Goal: Information Seeking & Learning: Learn about a topic

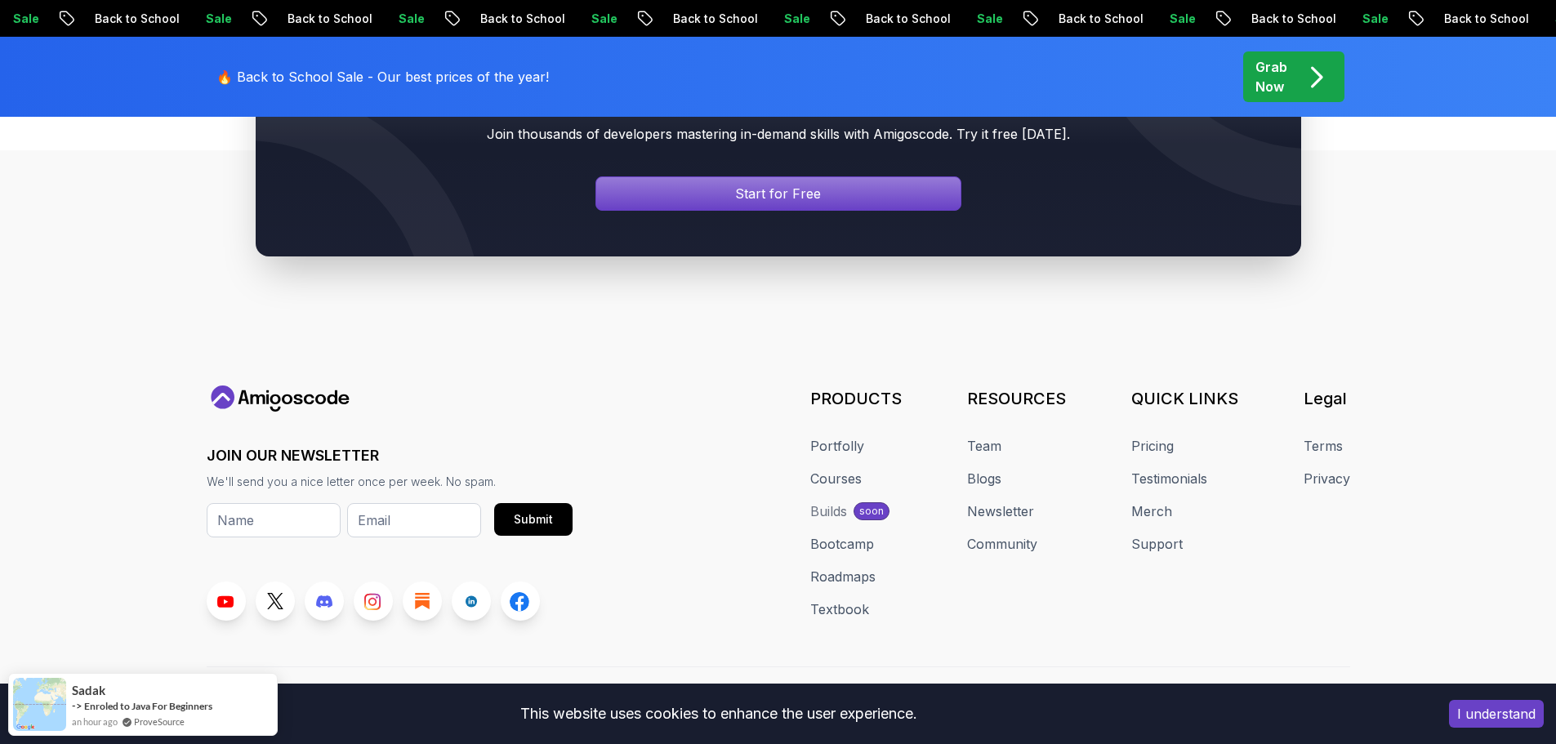
scroll to position [6217, 0]
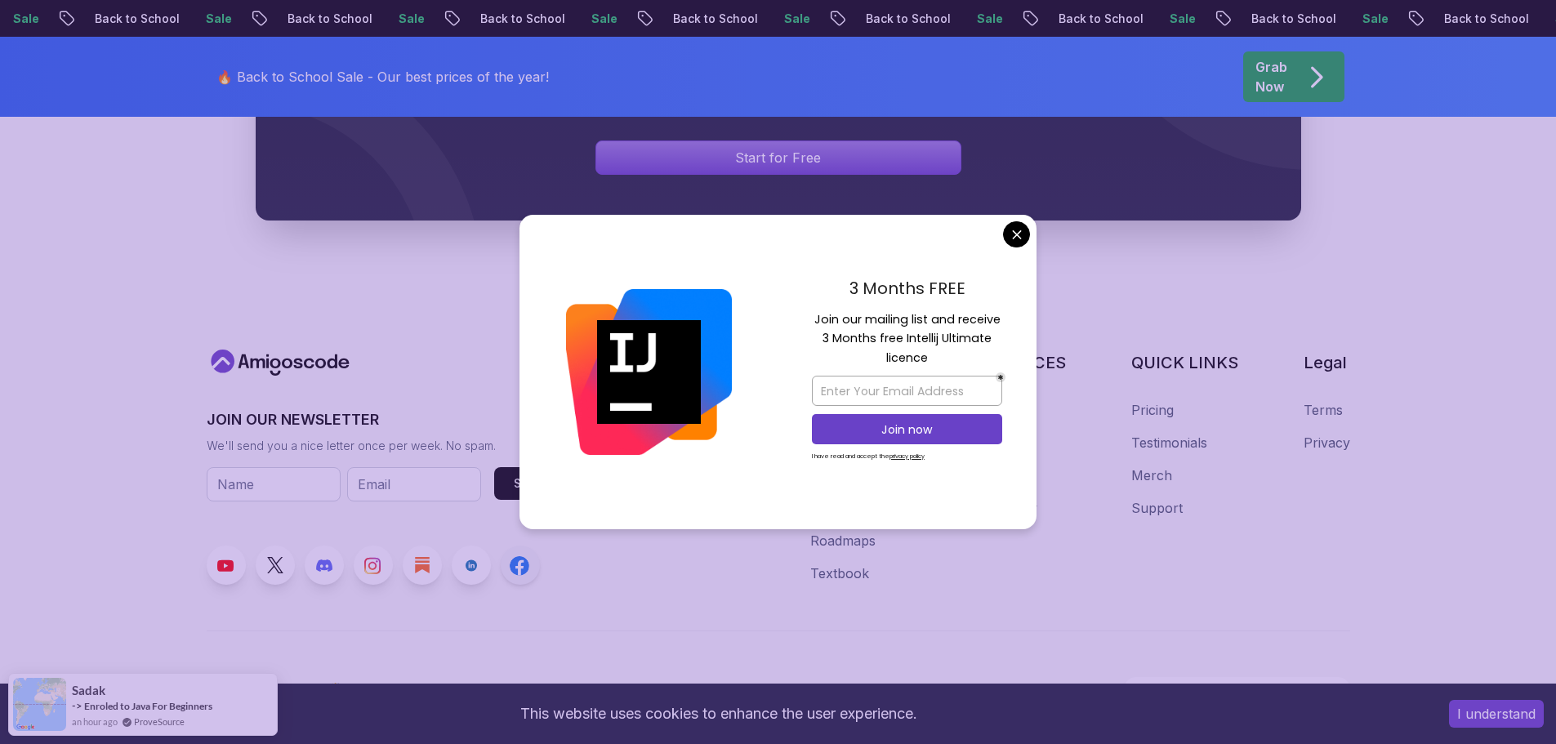
click at [520, 560] on icon at bounding box center [519, 568] width 8 height 16
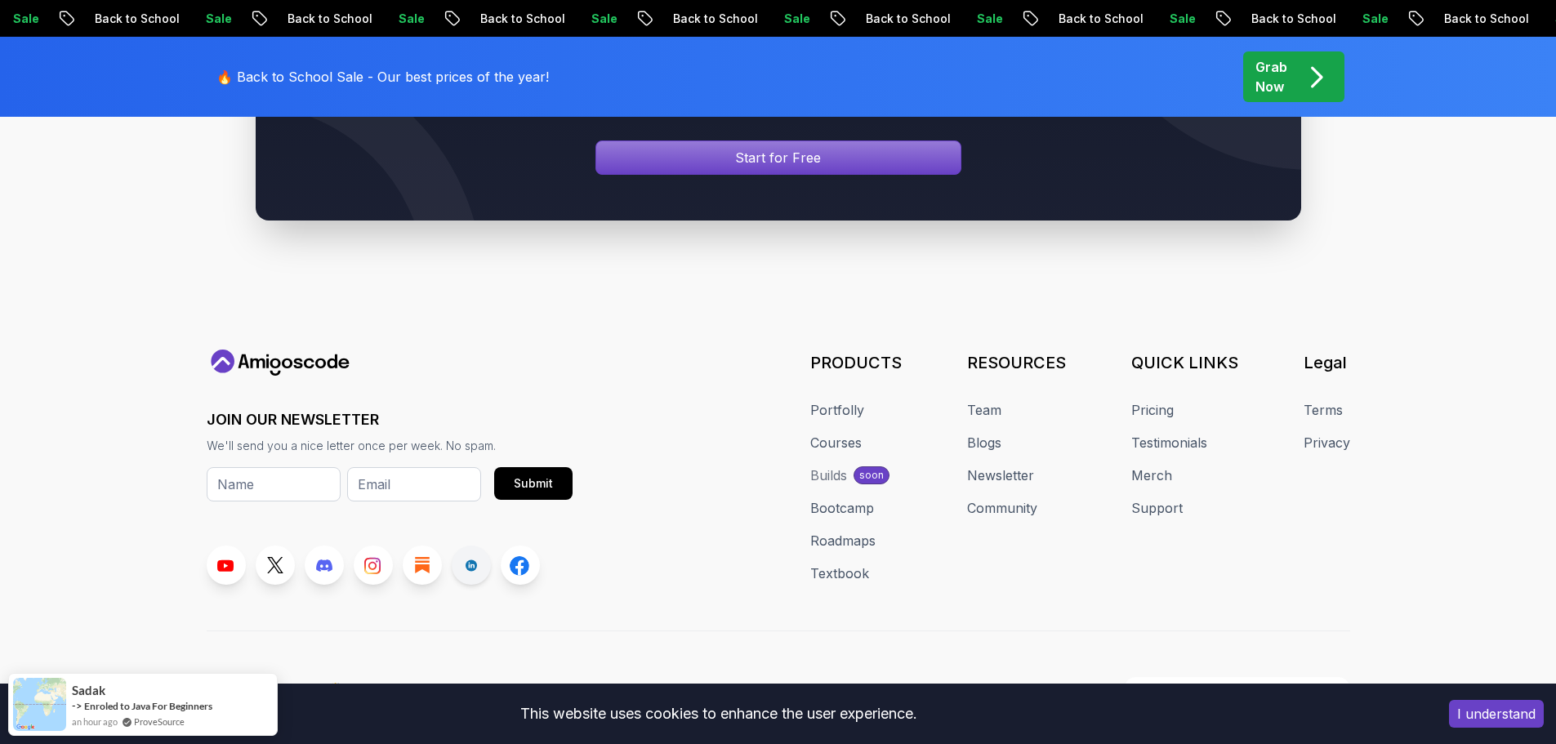
click at [475, 553] on link at bounding box center [471, 565] width 39 height 39
click at [316, 559] on icon at bounding box center [324, 565] width 16 height 13
click at [320, 551] on link at bounding box center [324, 565] width 39 height 39
click at [268, 557] on icon at bounding box center [275, 565] width 16 height 16
click at [229, 552] on link at bounding box center [226, 565] width 39 height 39
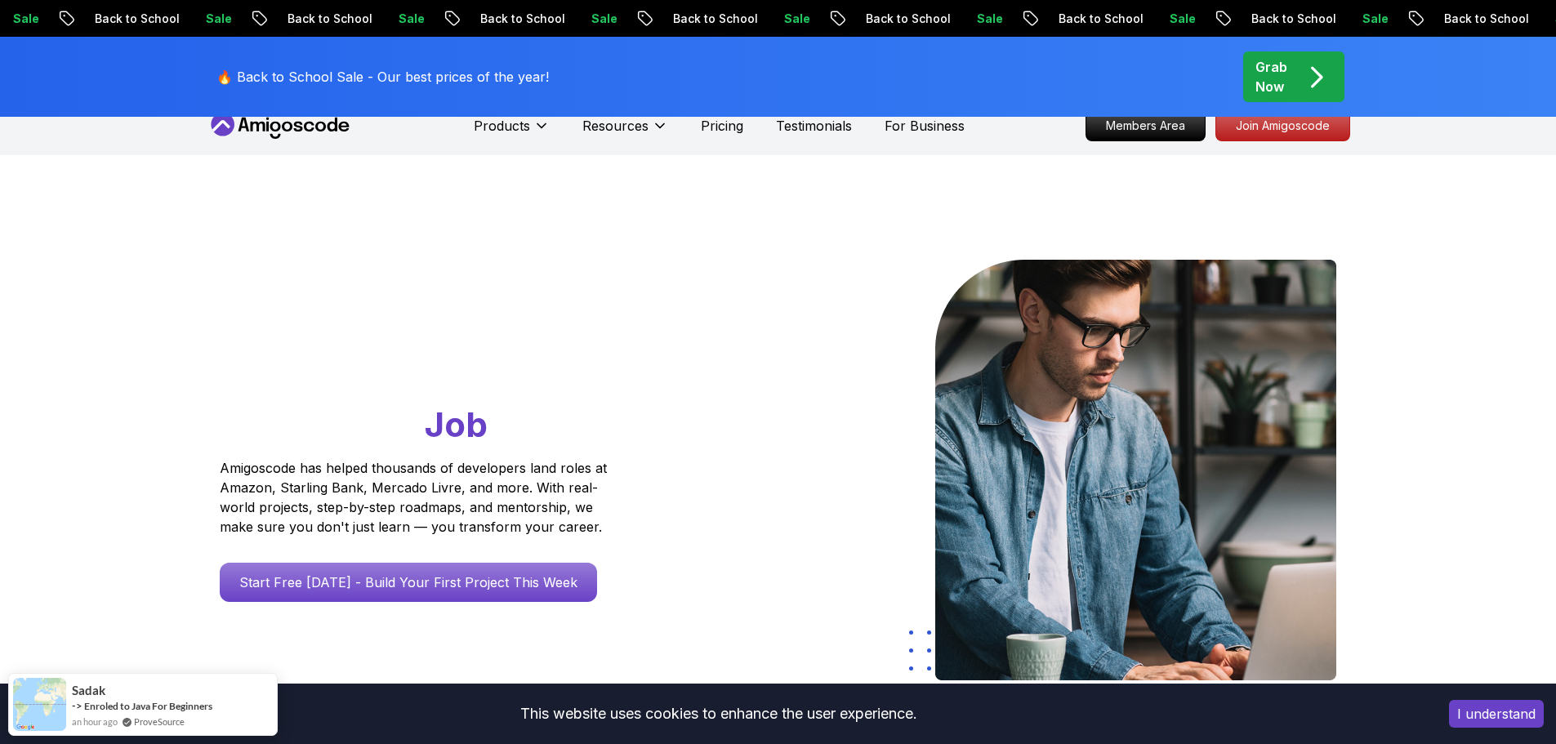
scroll to position [0, 0]
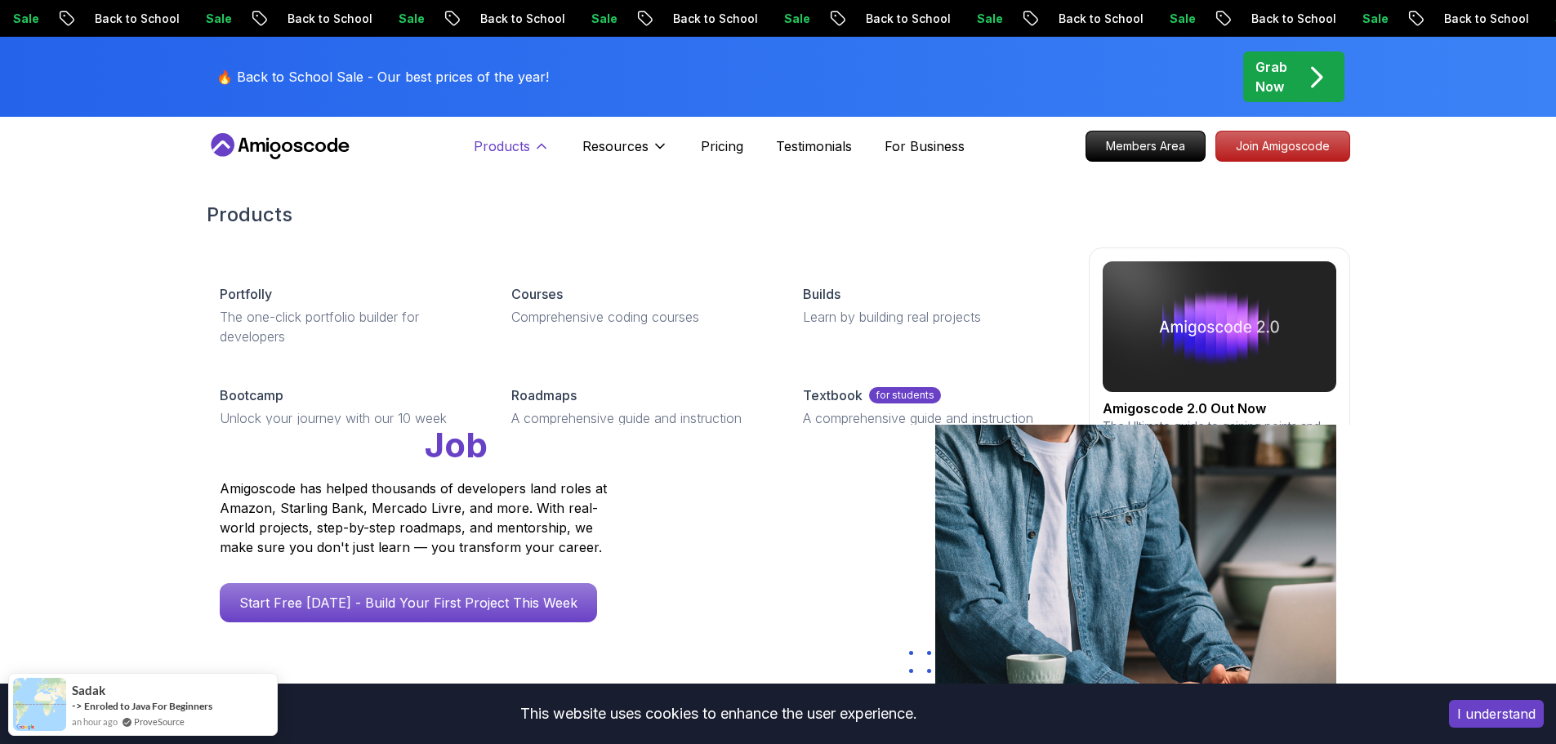
click at [544, 146] on icon at bounding box center [541, 147] width 8 height 4
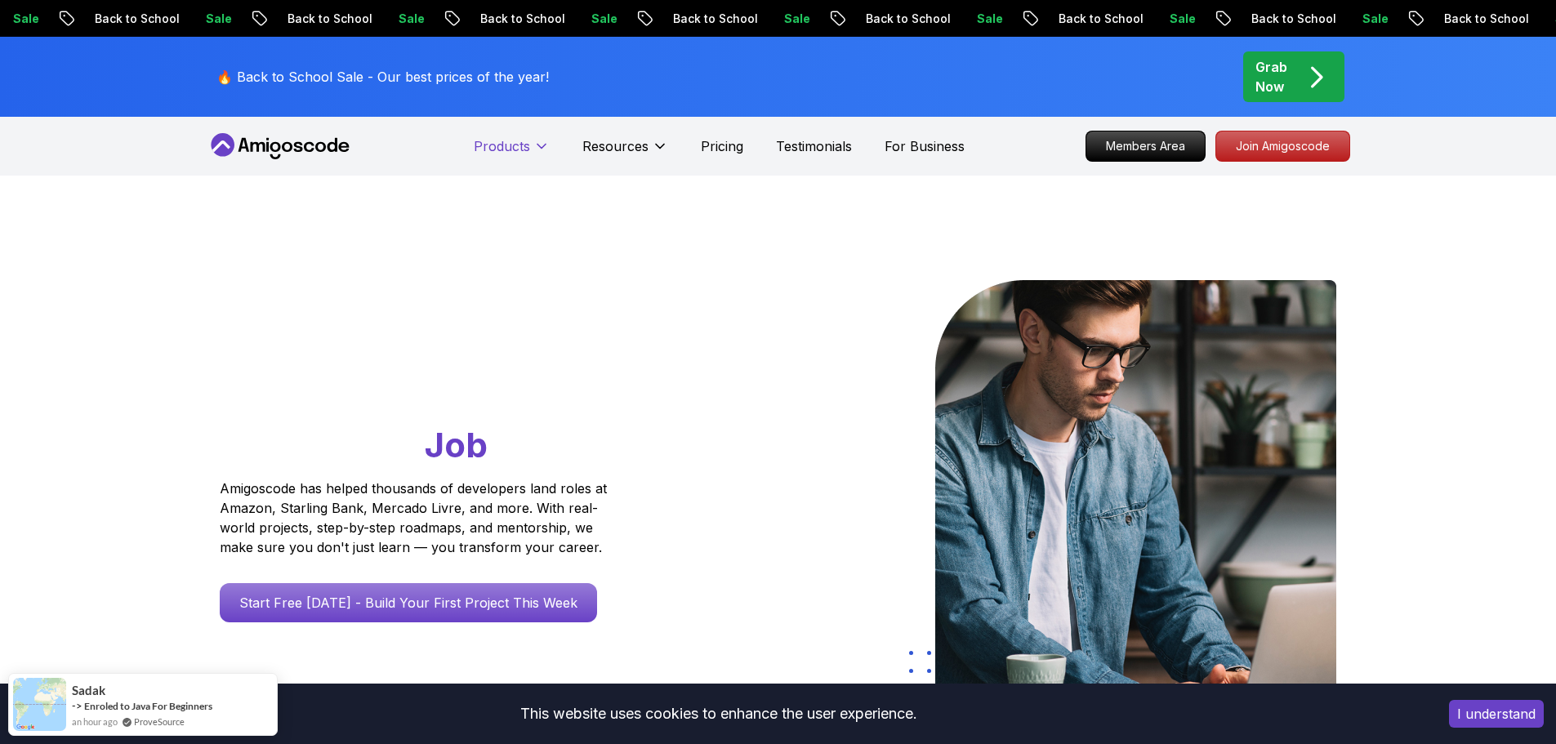
click at [544, 146] on icon at bounding box center [541, 147] width 8 height 4
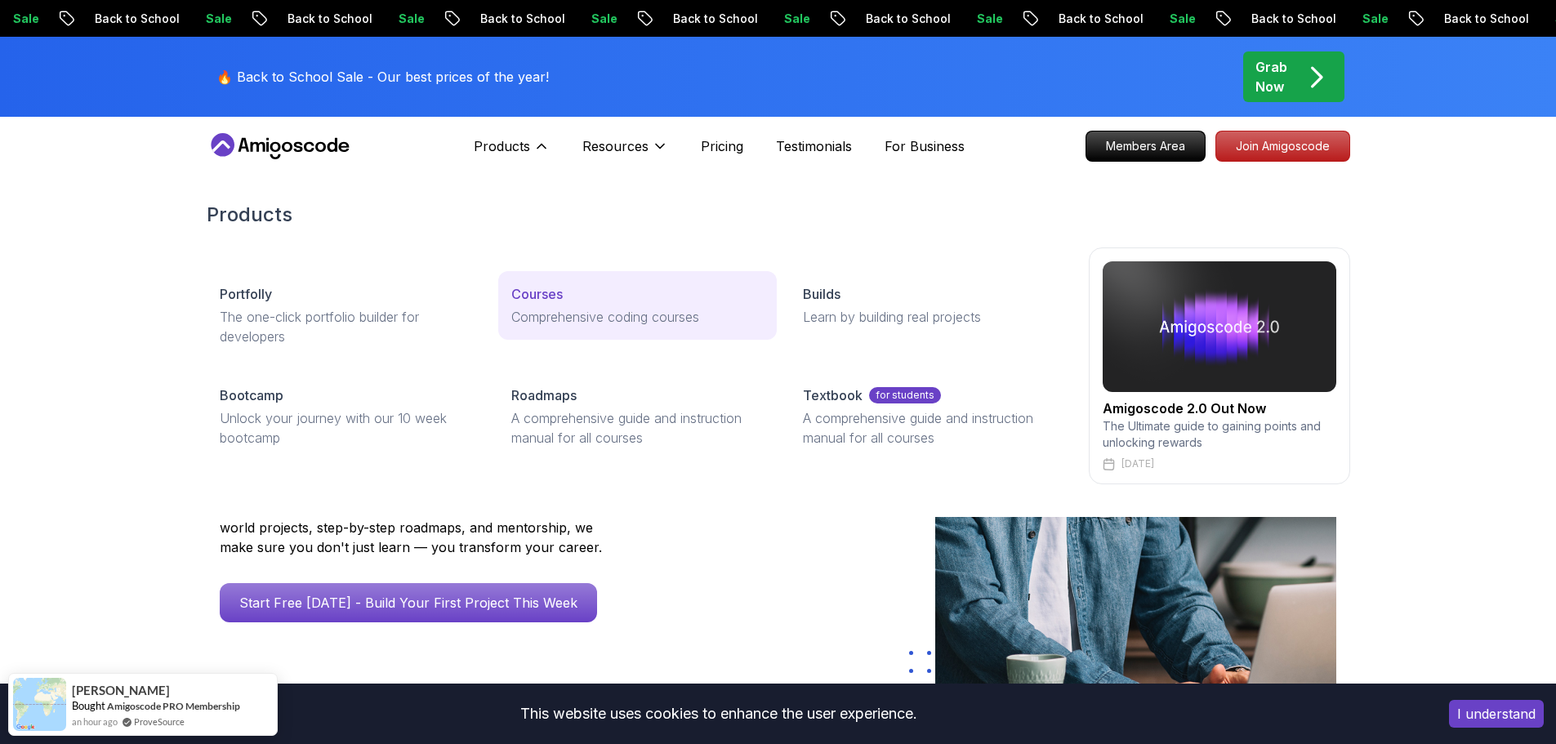
click at [515, 303] on p "Courses" at bounding box center [536, 294] width 51 height 20
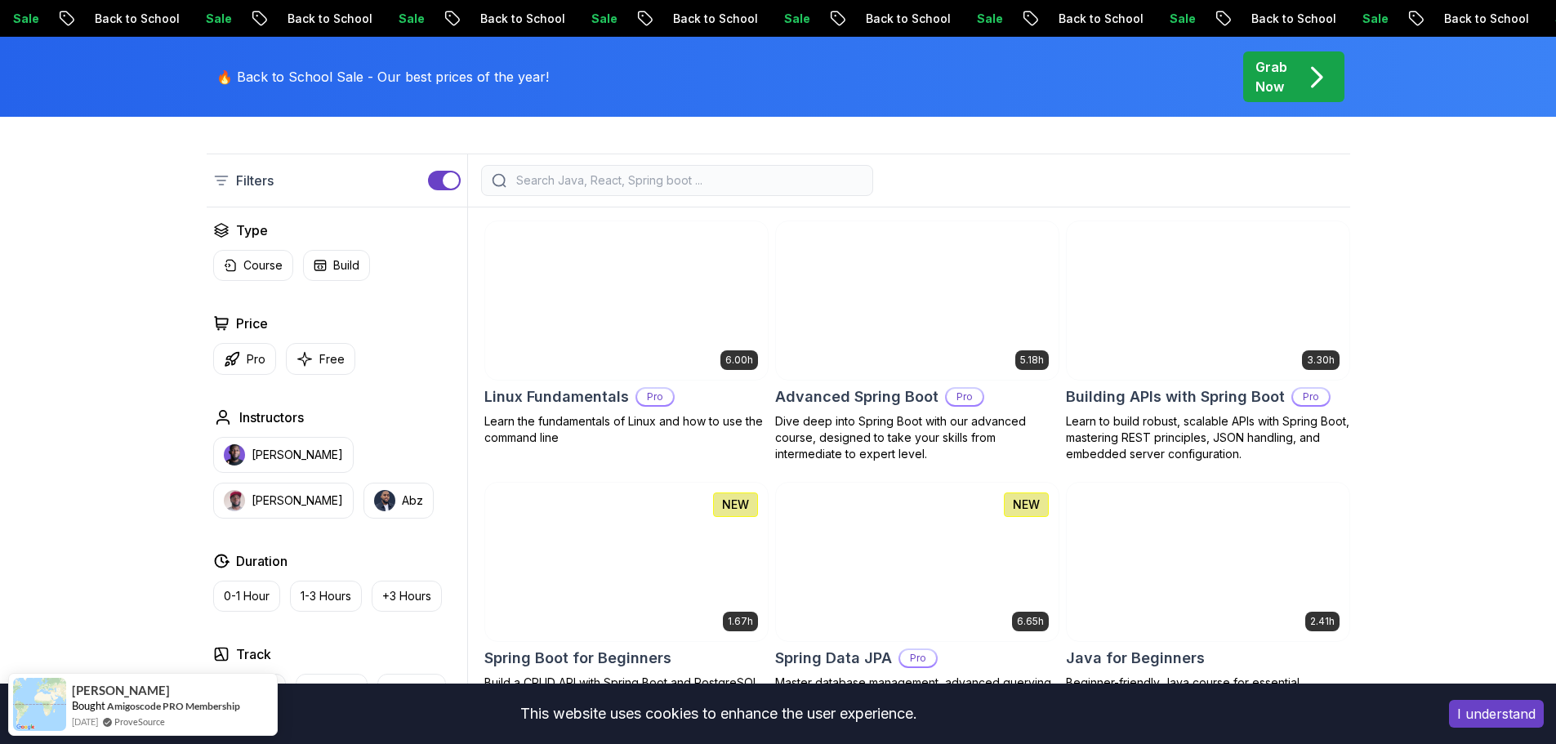
scroll to position [408, 0]
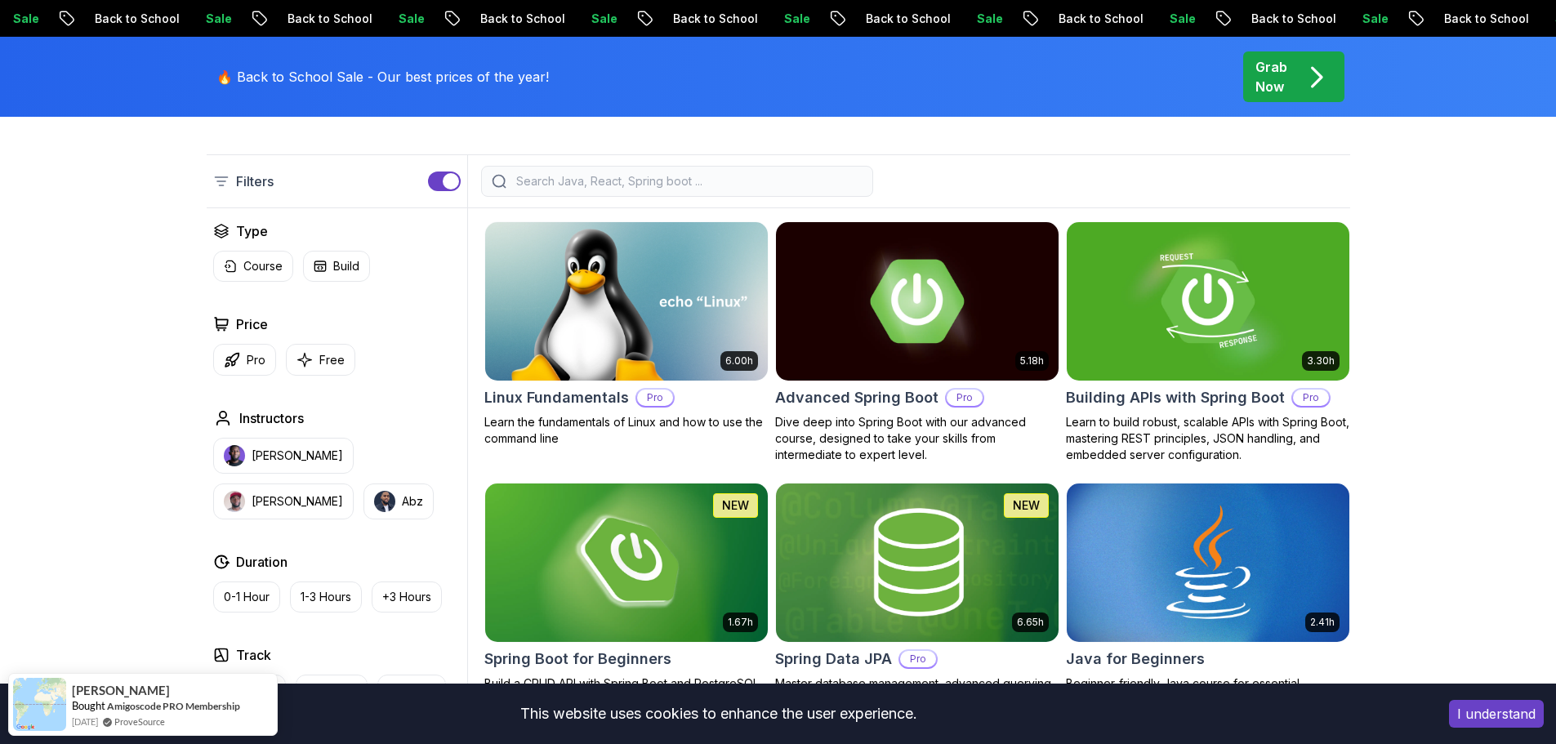
click at [323, 384] on div "Type Course Build Price Pro Free Instructors [PERSON_NAME] [PERSON_NAME] Durati…" at bounding box center [337, 530] width 261 height 618
click at [323, 356] on p "Free" at bounding box center [331, 360] width 25 height 16
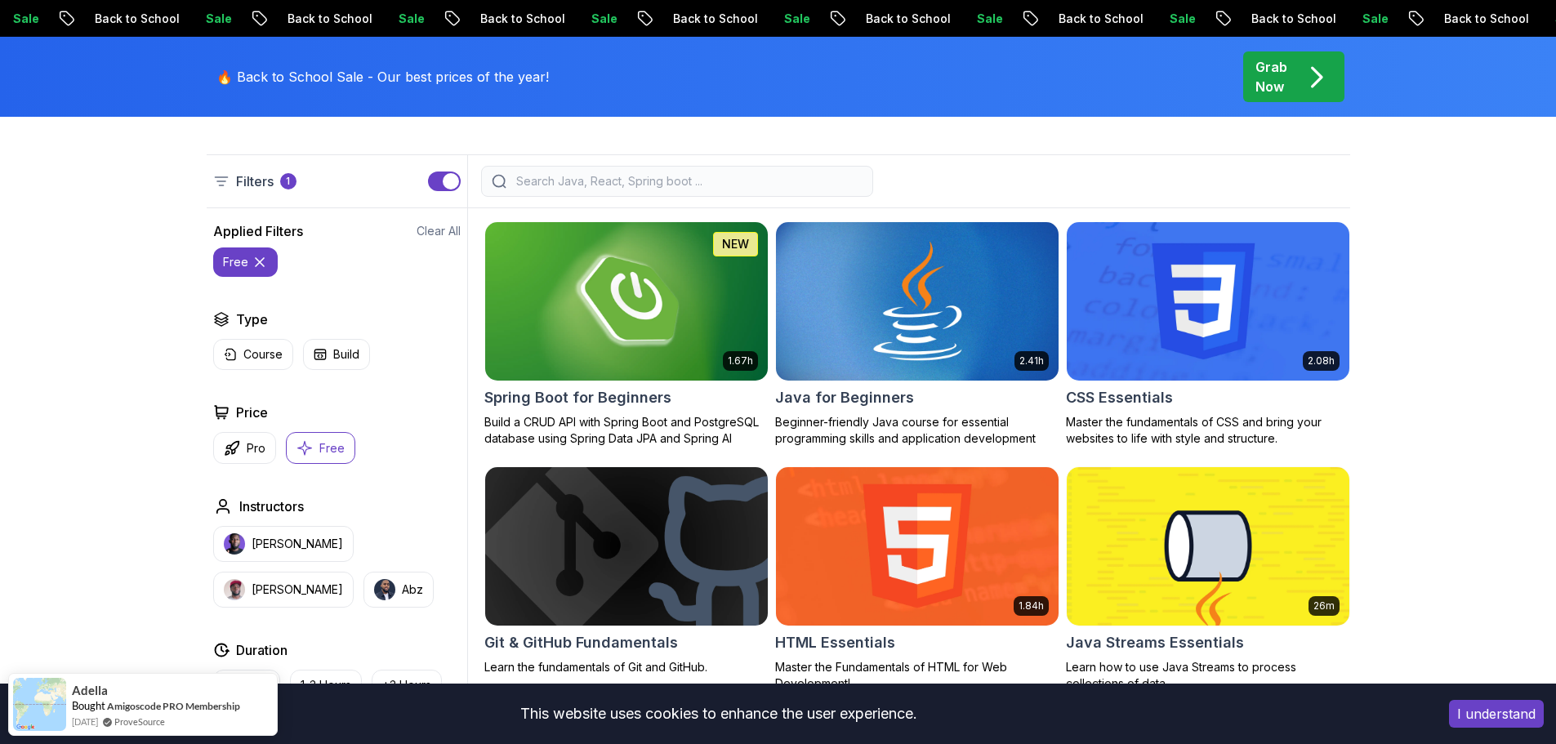
click at [902, 350] on img at bounding box center [917, 301] width 296 height 166
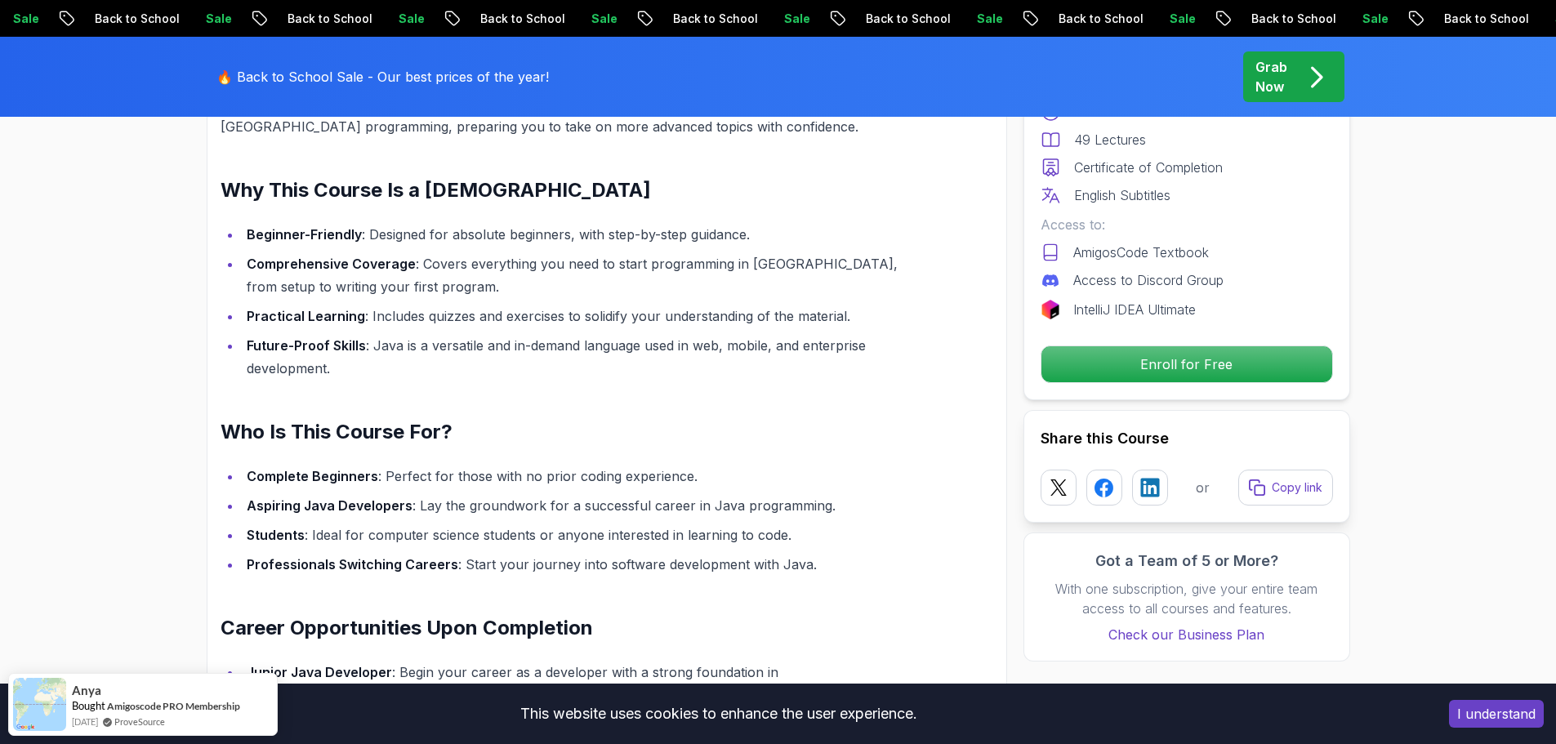
scroll to position [1552, 0]
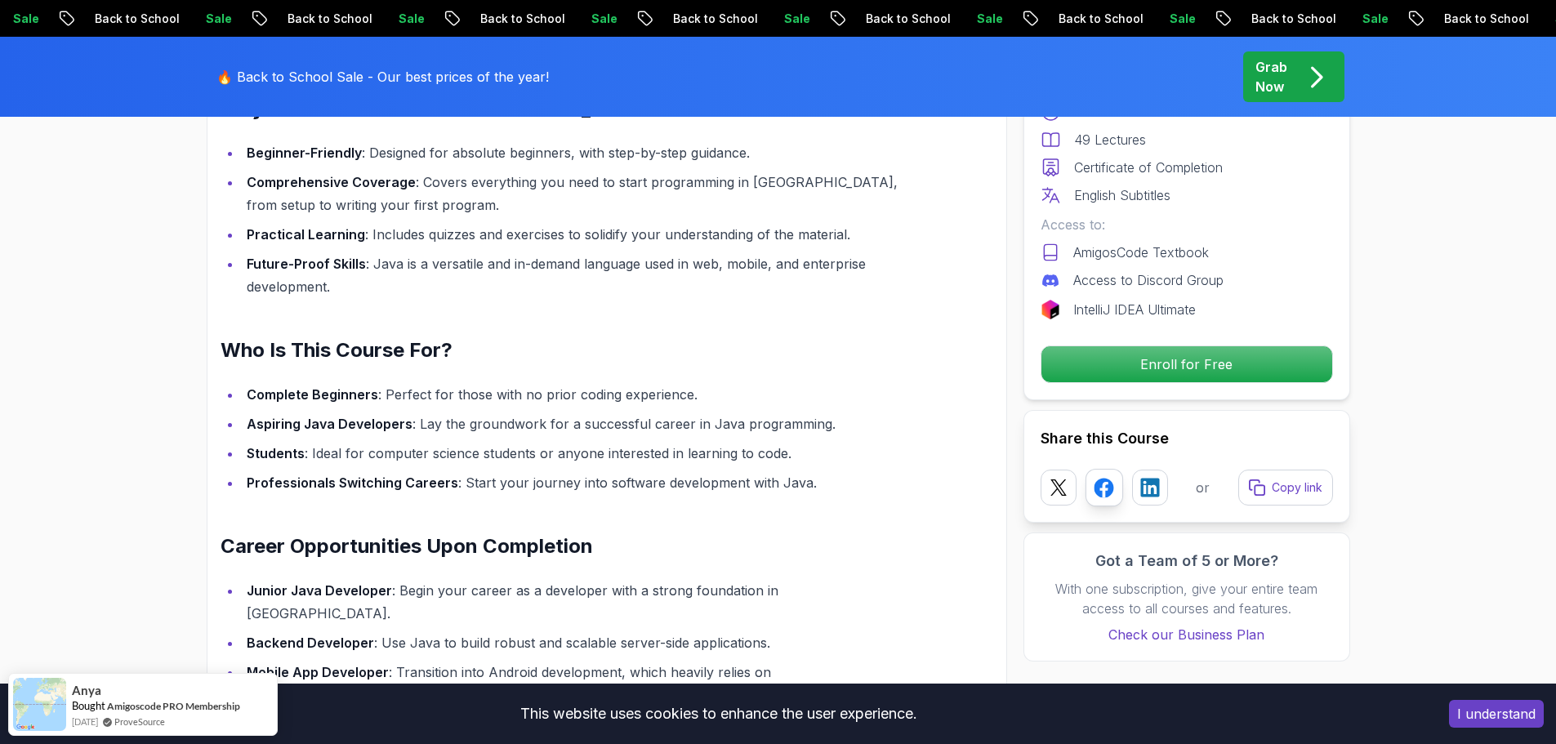
click at [1112, 483] on rect at bounding box center [1104, 488] width 20 height 20
